Goal: Task Accomplishment & Management: Use online tool/utility

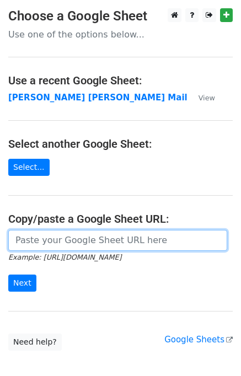
click at [96, 248] on input "url" at bounding box center [117, 240] width 219 height 21
type input "[URL][DOMAIN_NAME]"
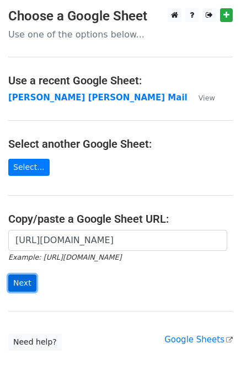
click at [28, 278] on input "Next" at bounding box center [22, 282] width 28 height 17
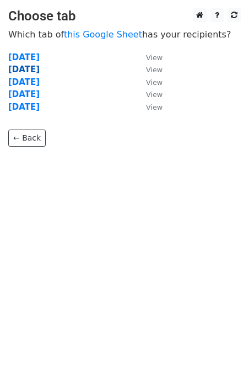
click at [32, 68] on strong "Tuesday" at bounding box center [23, 69] width 31 height 10
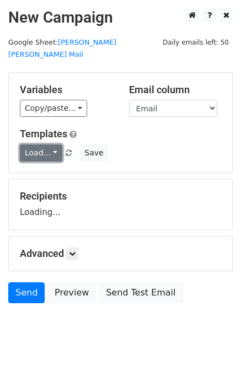
click at [50, 144] on link "Load..." at bounding box center [41, 152] width 42 height 17
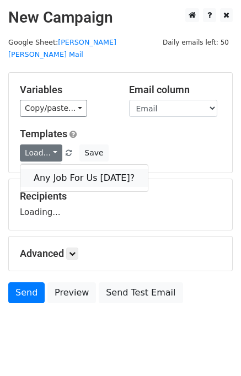
click at [66, 169] on link "Any Job For Us [DATE]?" at bounding box center [83, 178] width 127 height 18
